Goal: Task Accomplishment & Management: Manage account settings

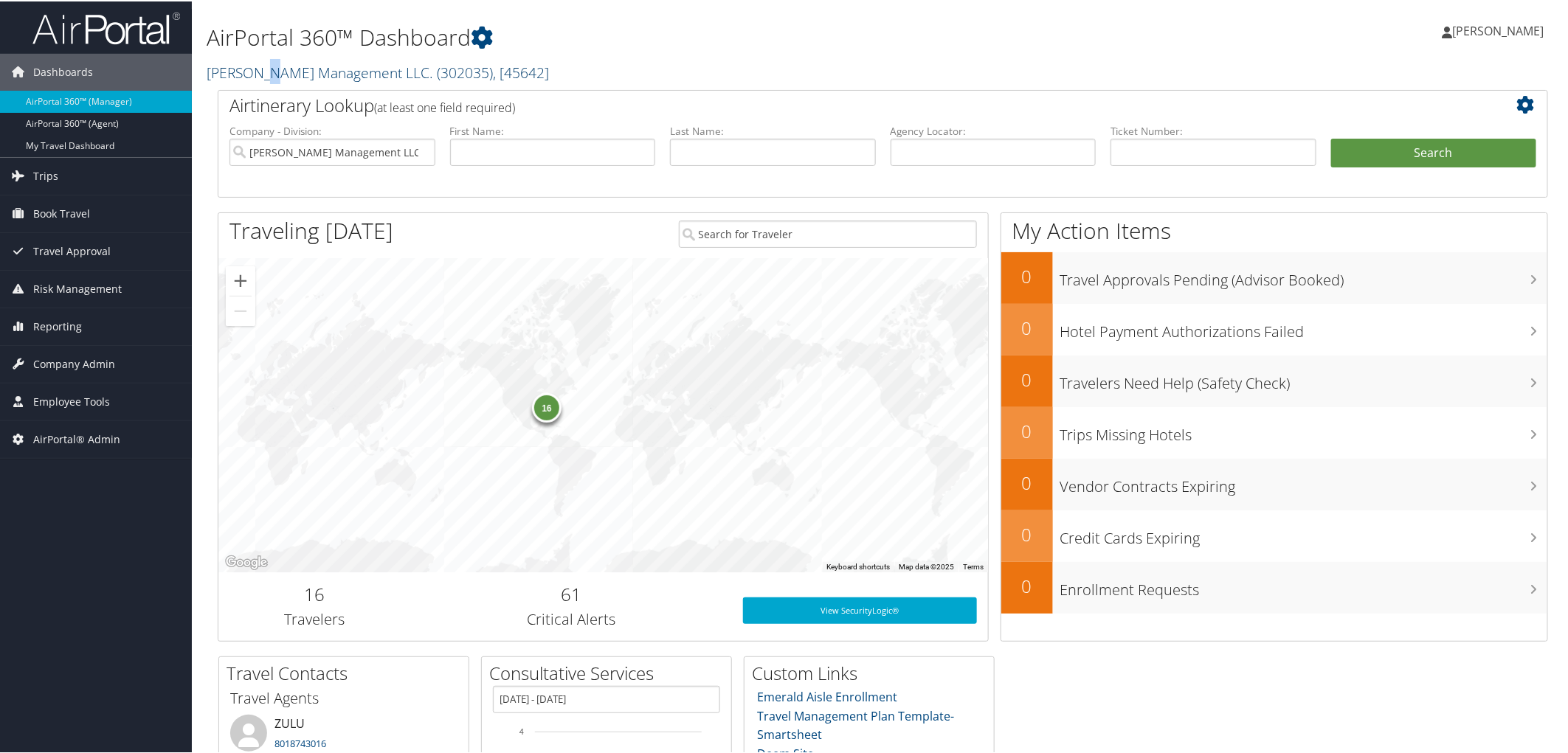
click at [261, 70] on link "[PERSON_NAME] Management LLC. ( 302035 ) , [ 45642 ]" at bounding box center [378, 71] width 342 height 20
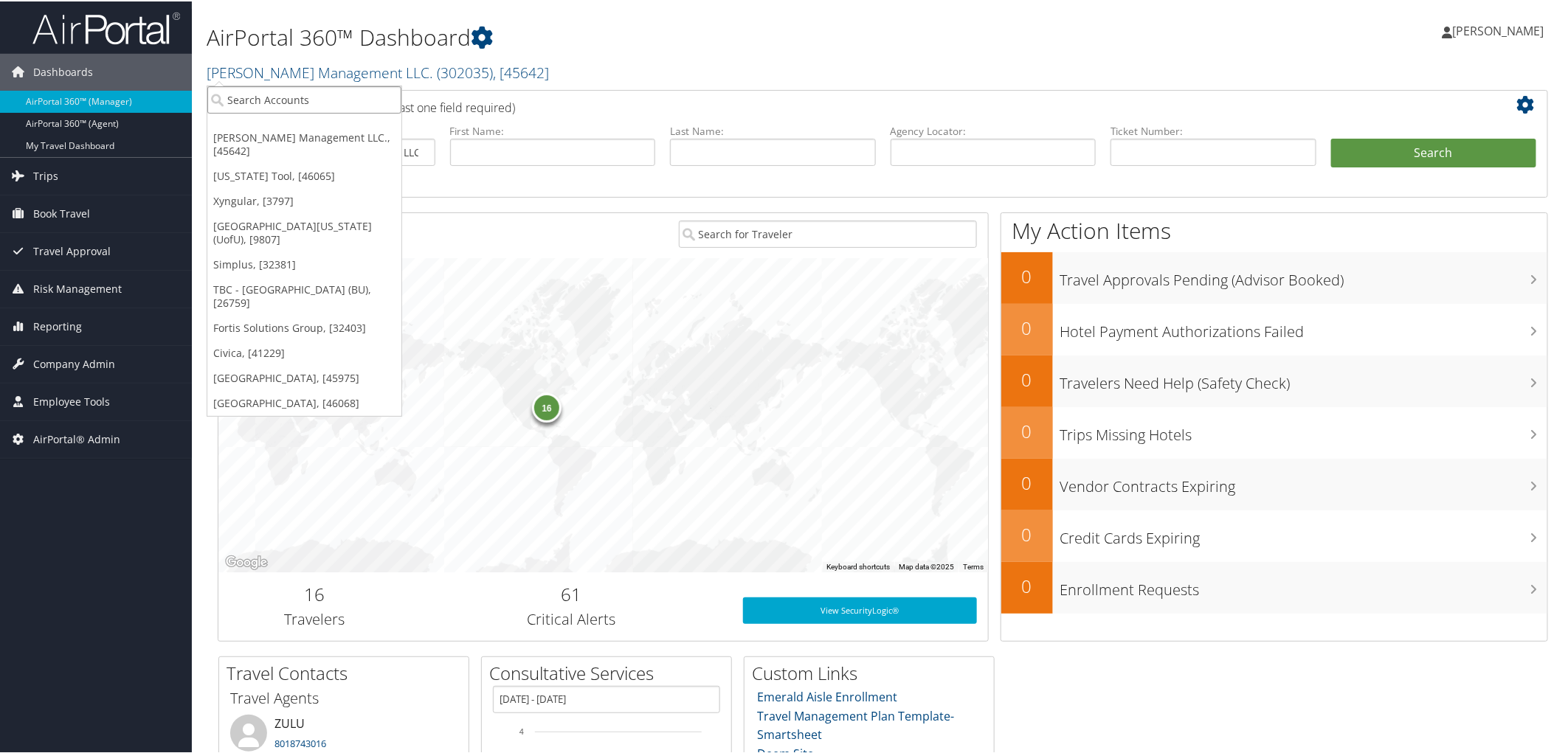
click at [246, 90] on input "search" at bounding box center [303, 98] width 194 height 27
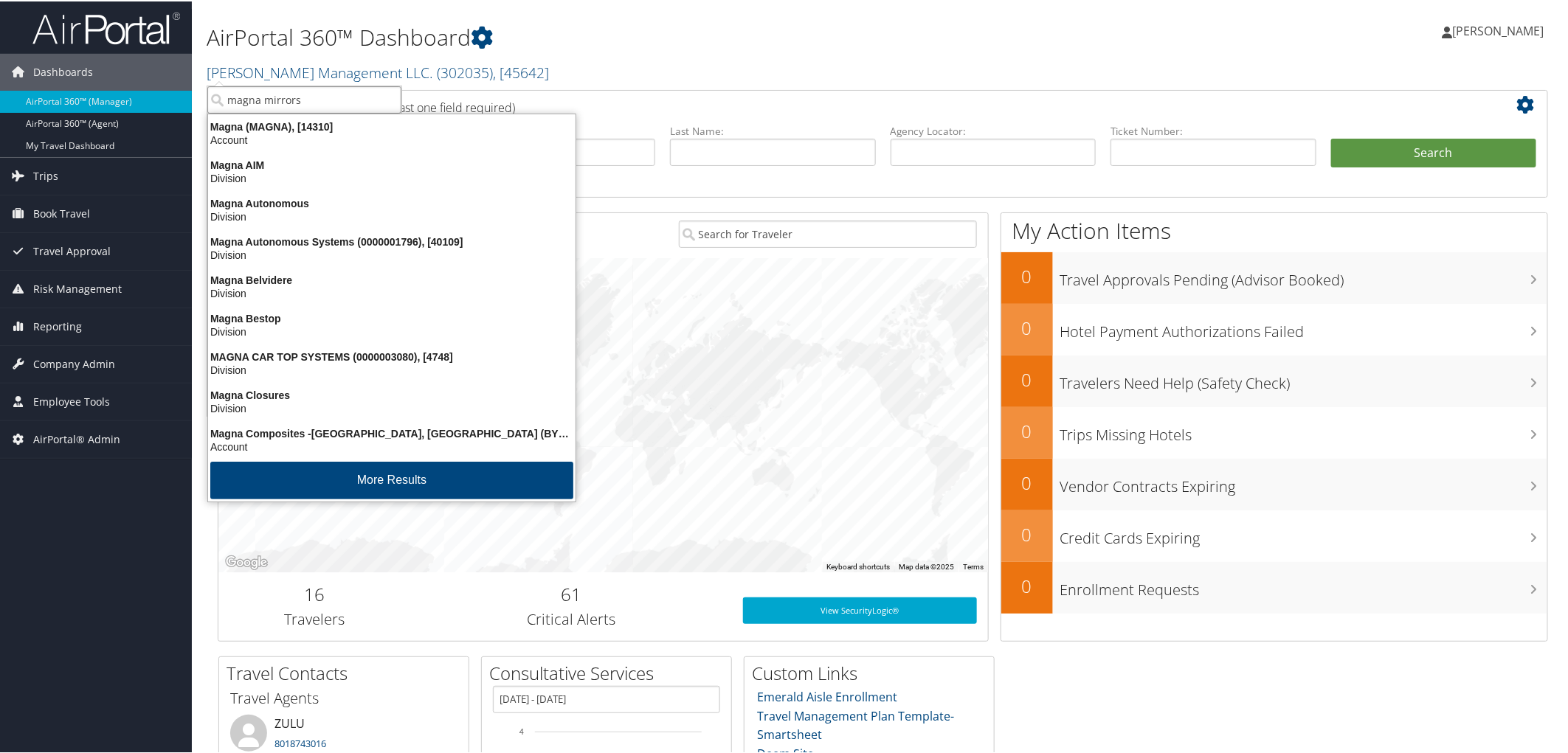
type input "magna mirrors"
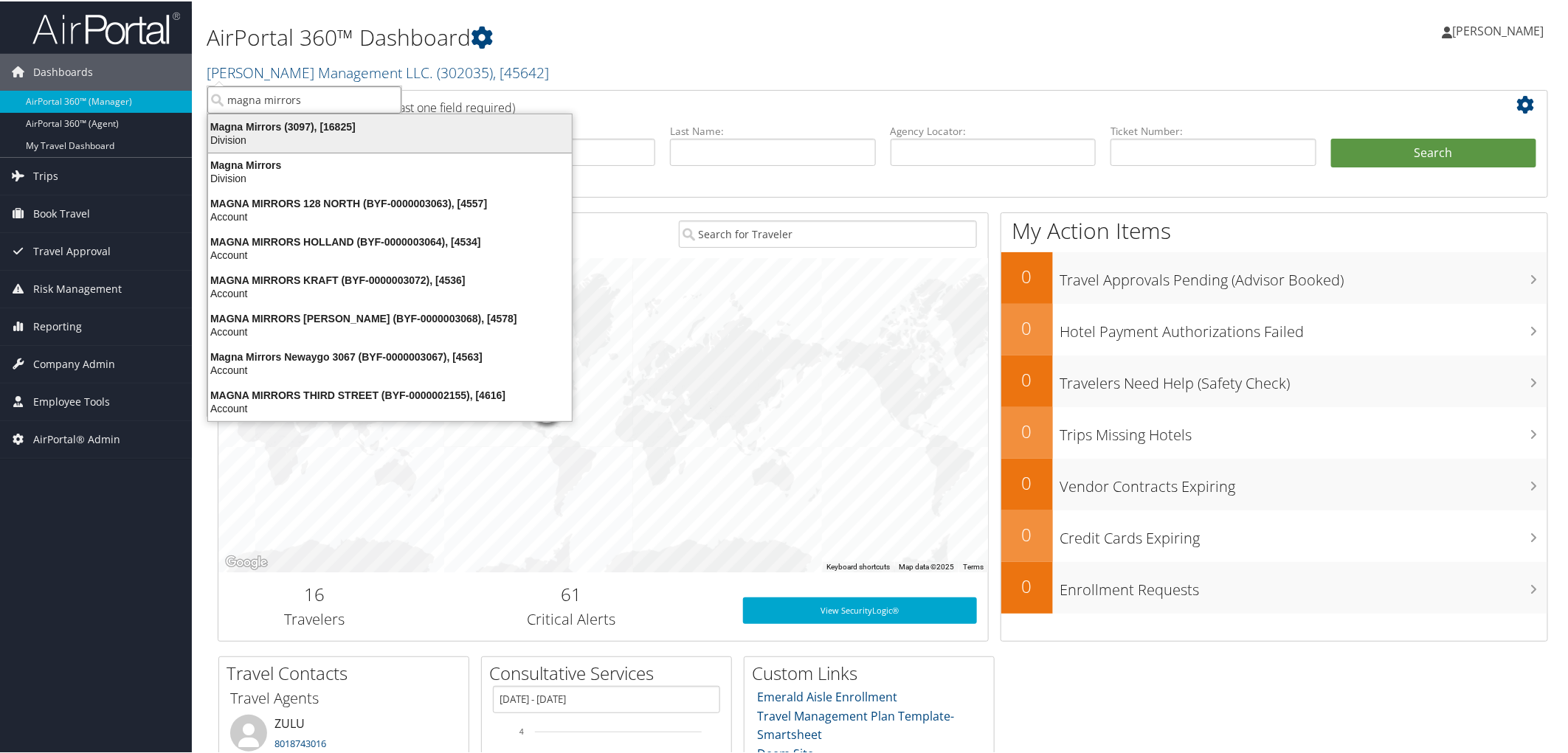
click at [266, 130] on div "Magna Mirrors (3097), [16825]" at bounding box center [390, 125] width 382 height 13
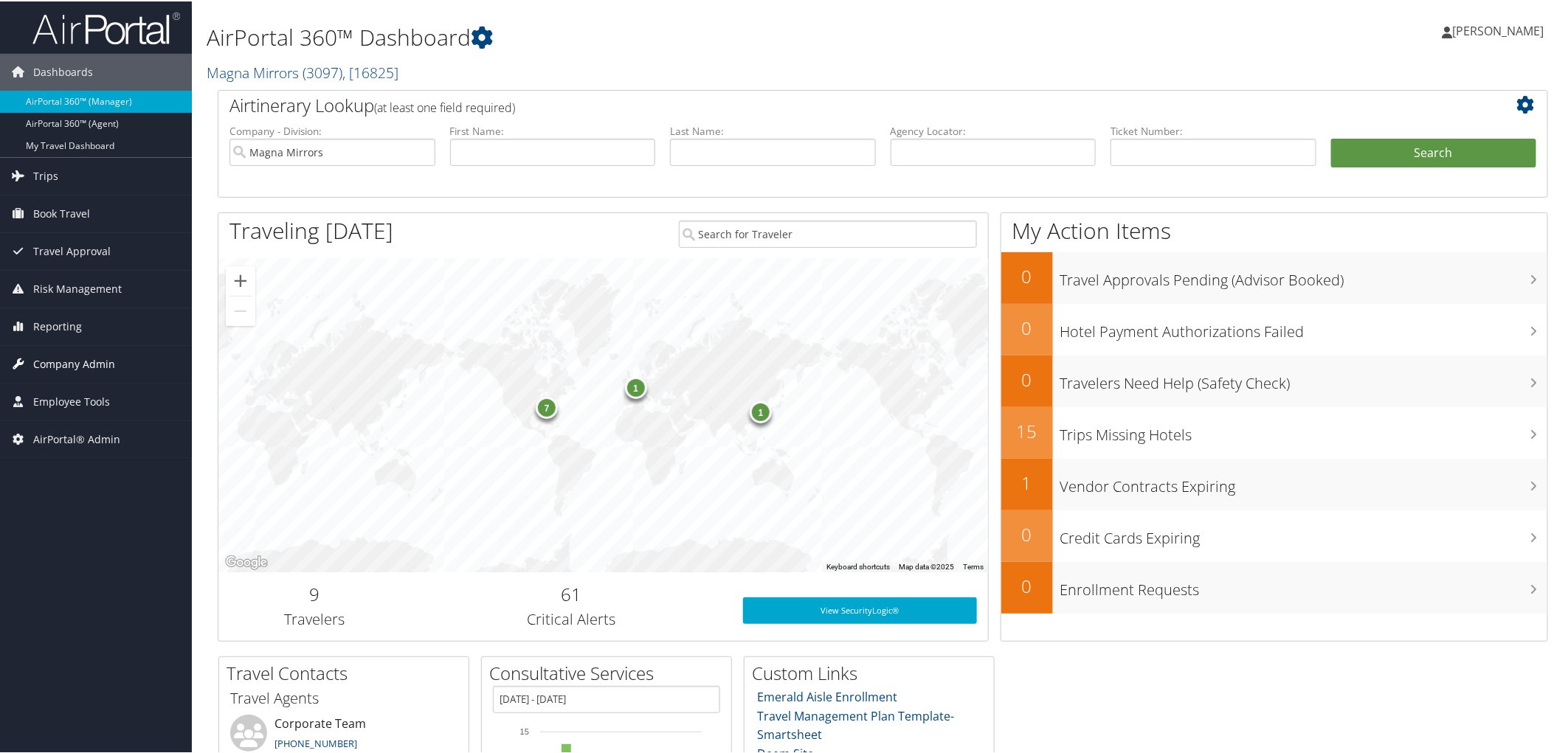
click at [86, 363] on span "Company Admin" at bounding box center [73, 362] width 82 height 37
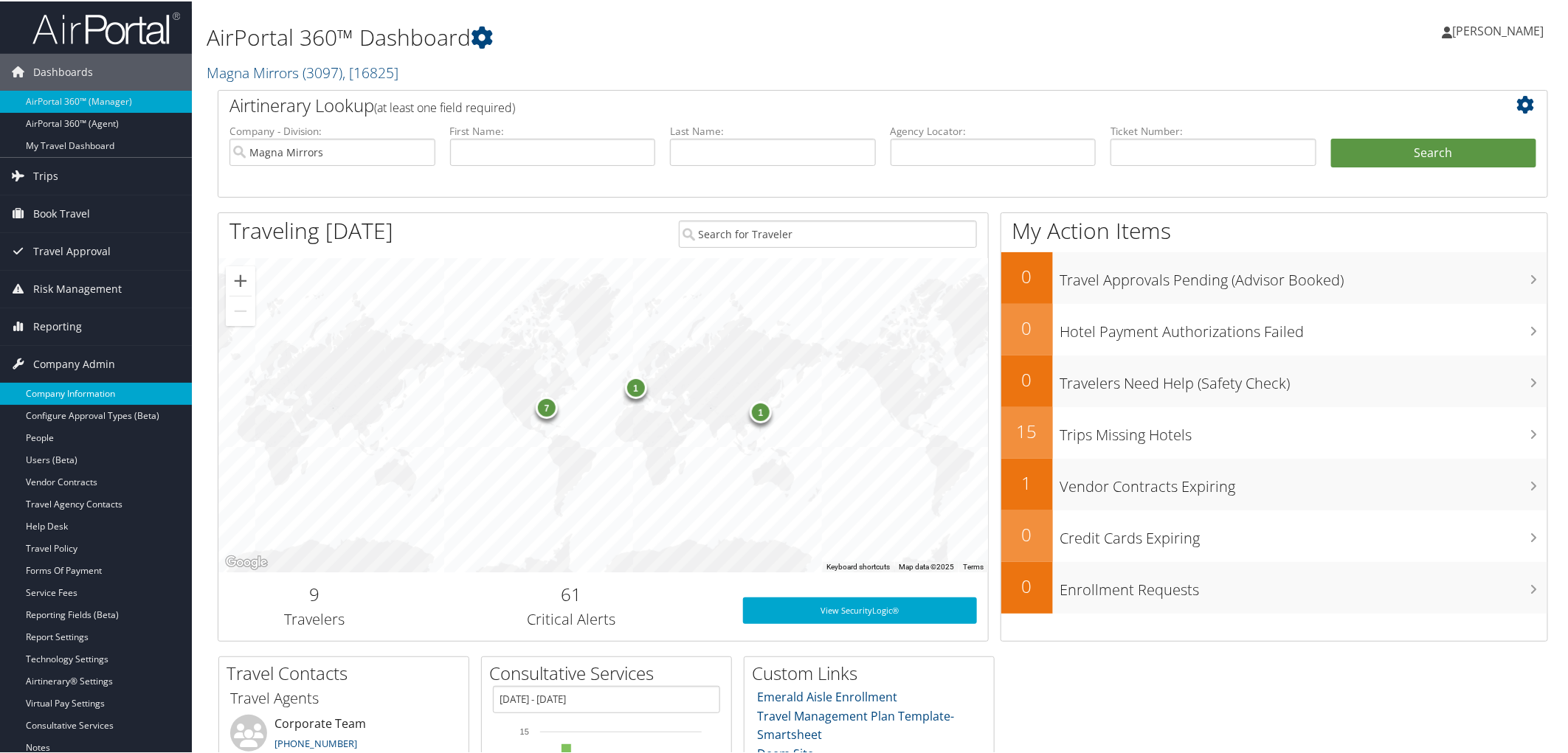
click at [87, 390] on link "Company Information" at bounding box center [96, 392] width 192 height 22
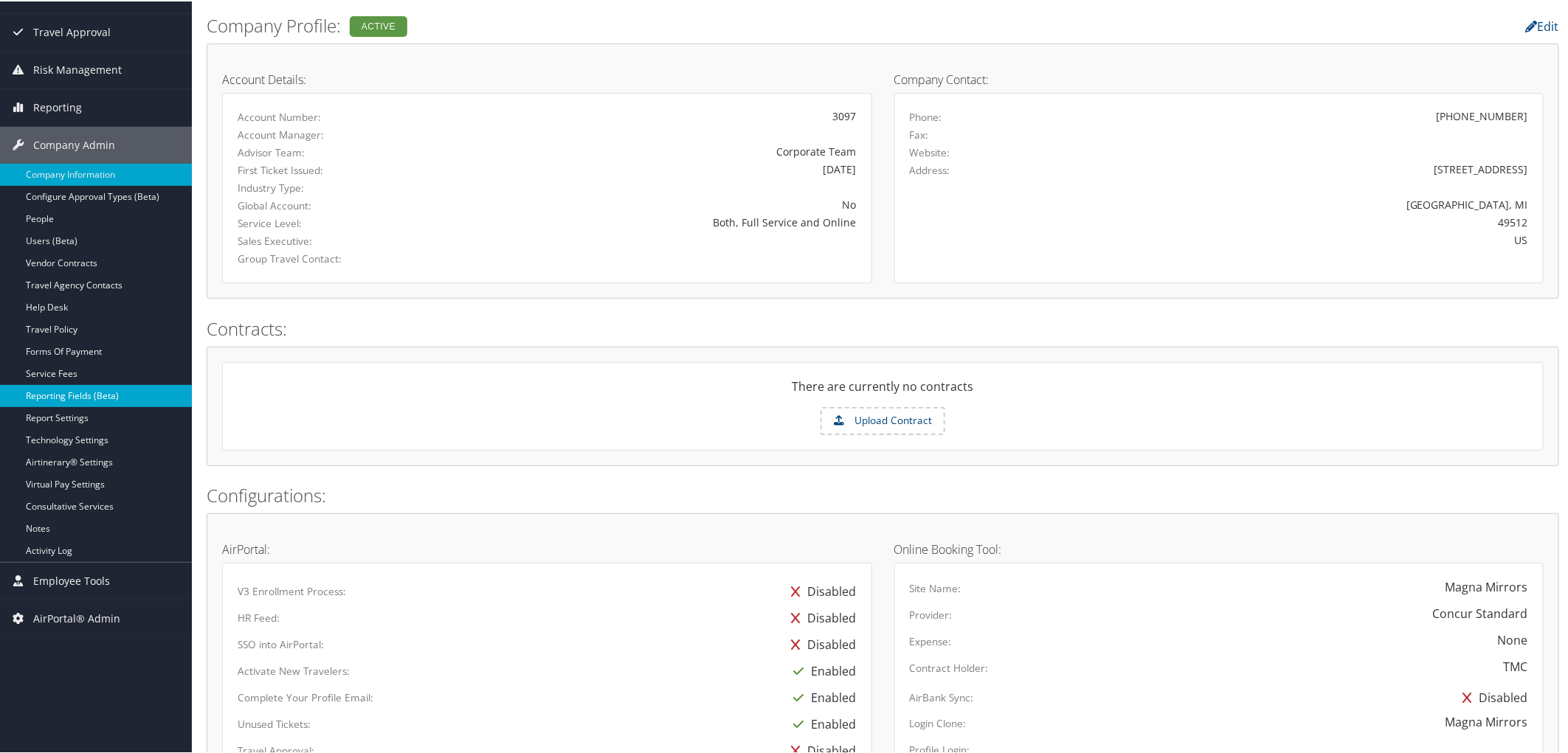
scroll to position [409, 0]
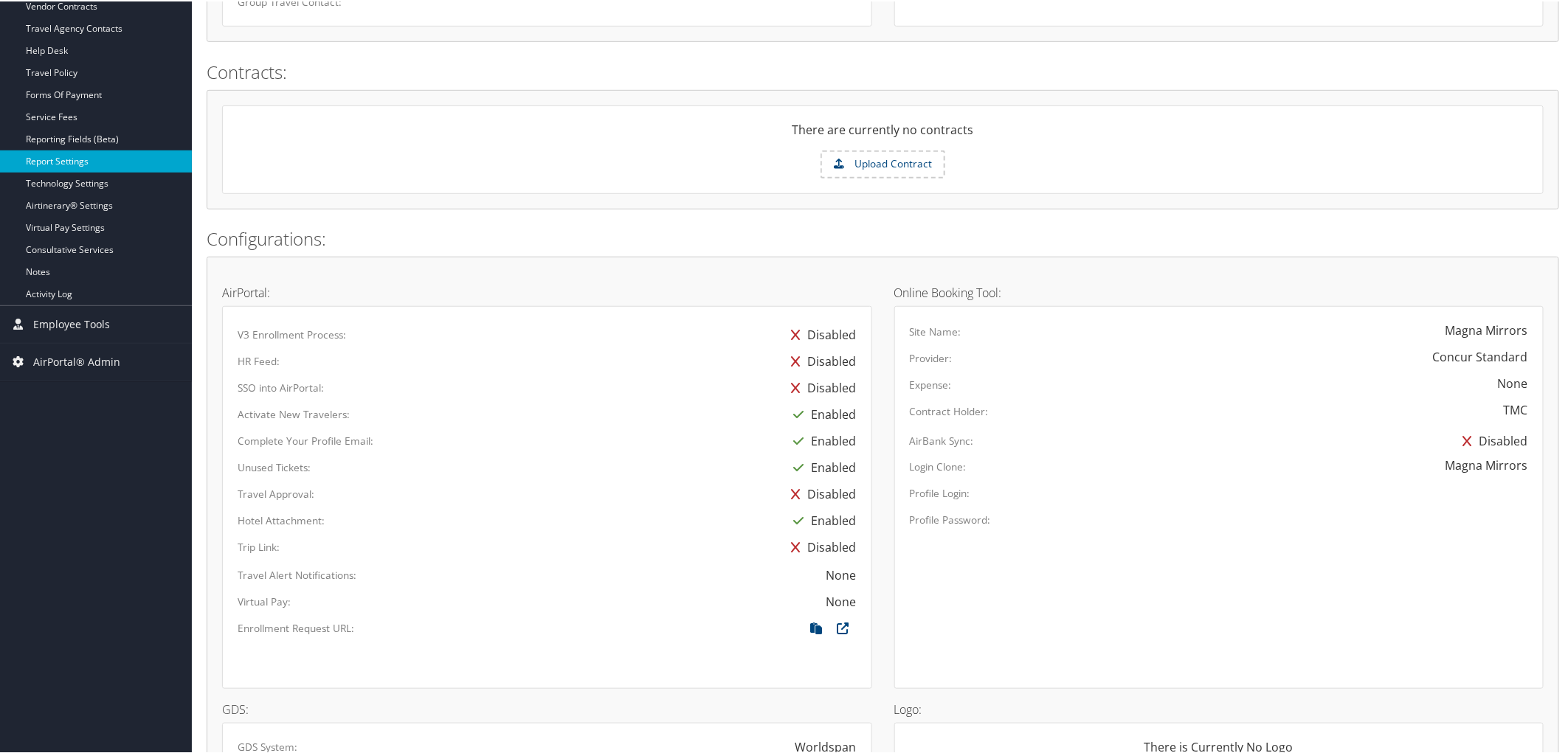
click at [94, 160] on link "Report Settings" at bounding box center [96, 160] width 192 height 22
